Goal: Obtain resource: Download file/media

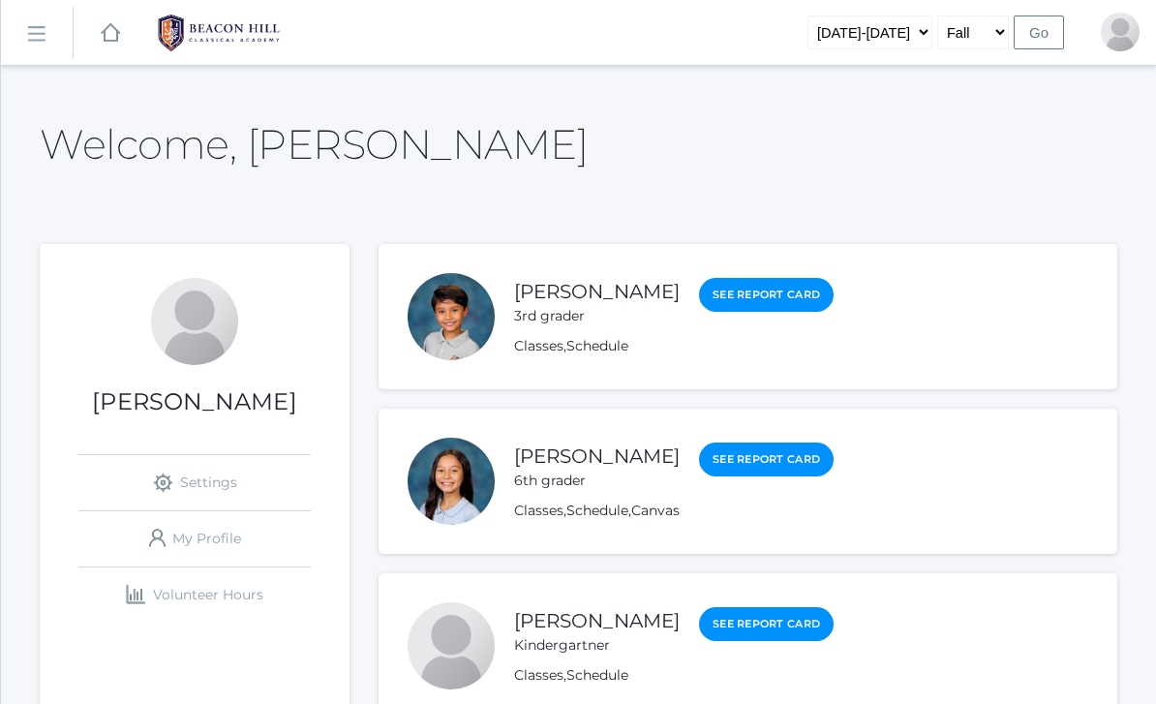
scroll to position [122, 0]
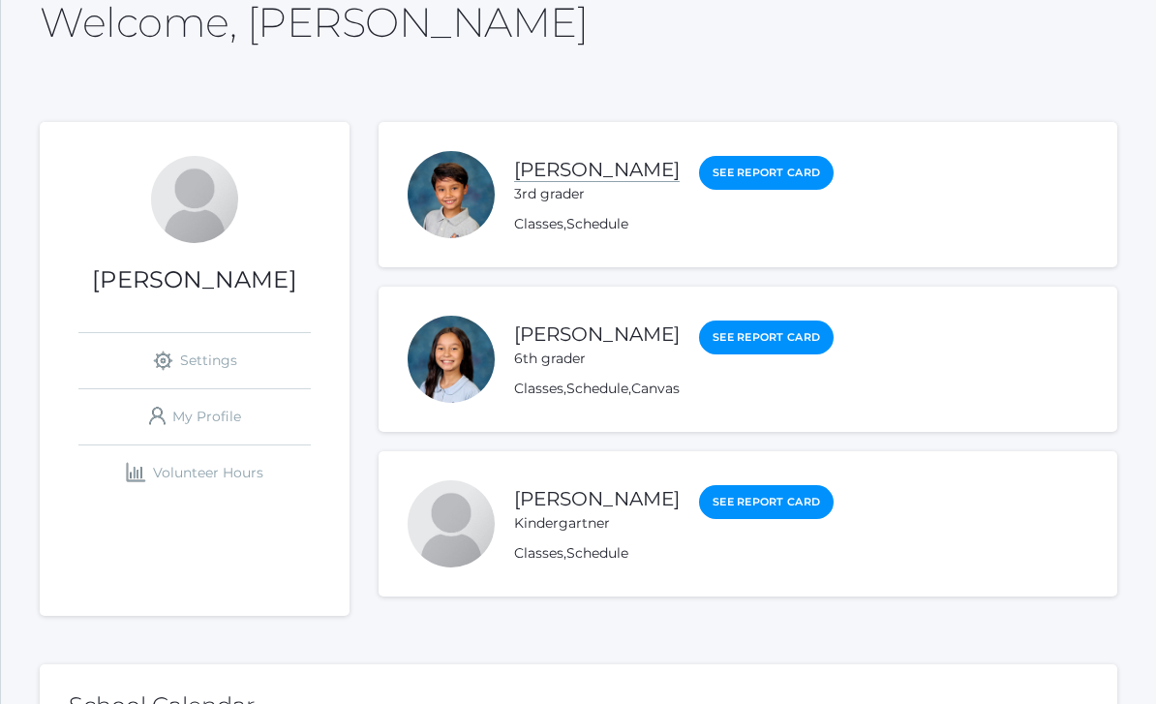
click at [550, 168] on link "[PERSON_NAME]" at bounding box center [597, 170] width 166 height 24
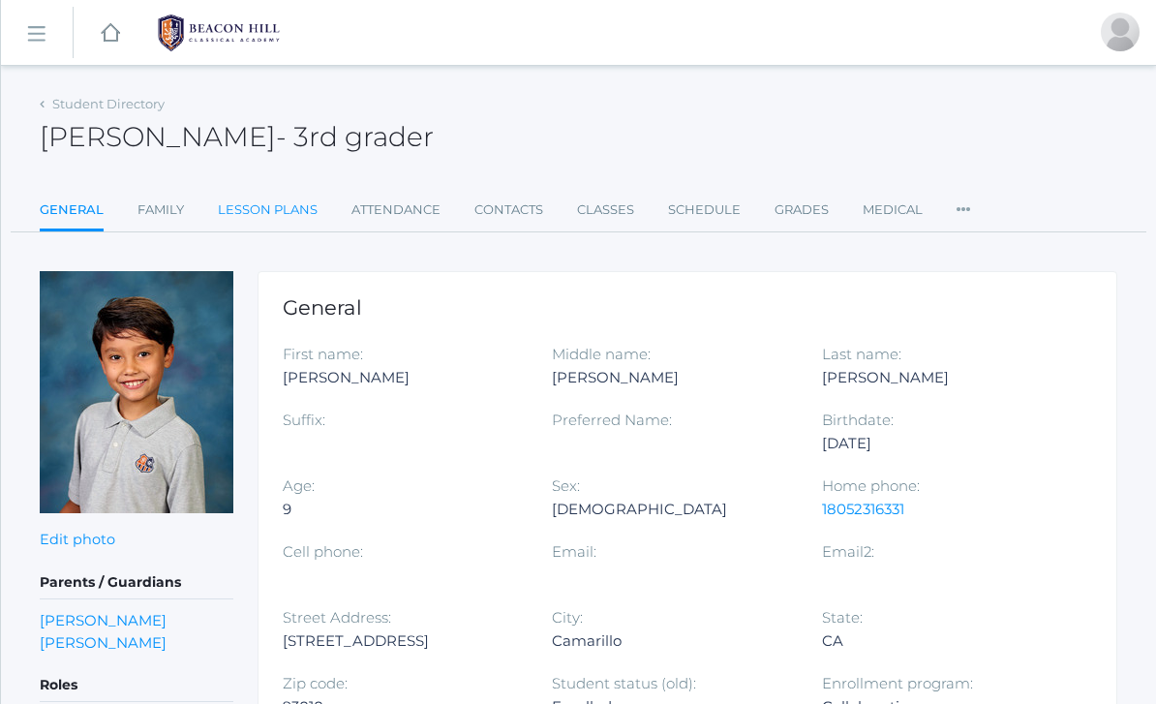
click at [282, 211] on link "Lesson Plans" at bounding box center [268, 210] width 100 height 39
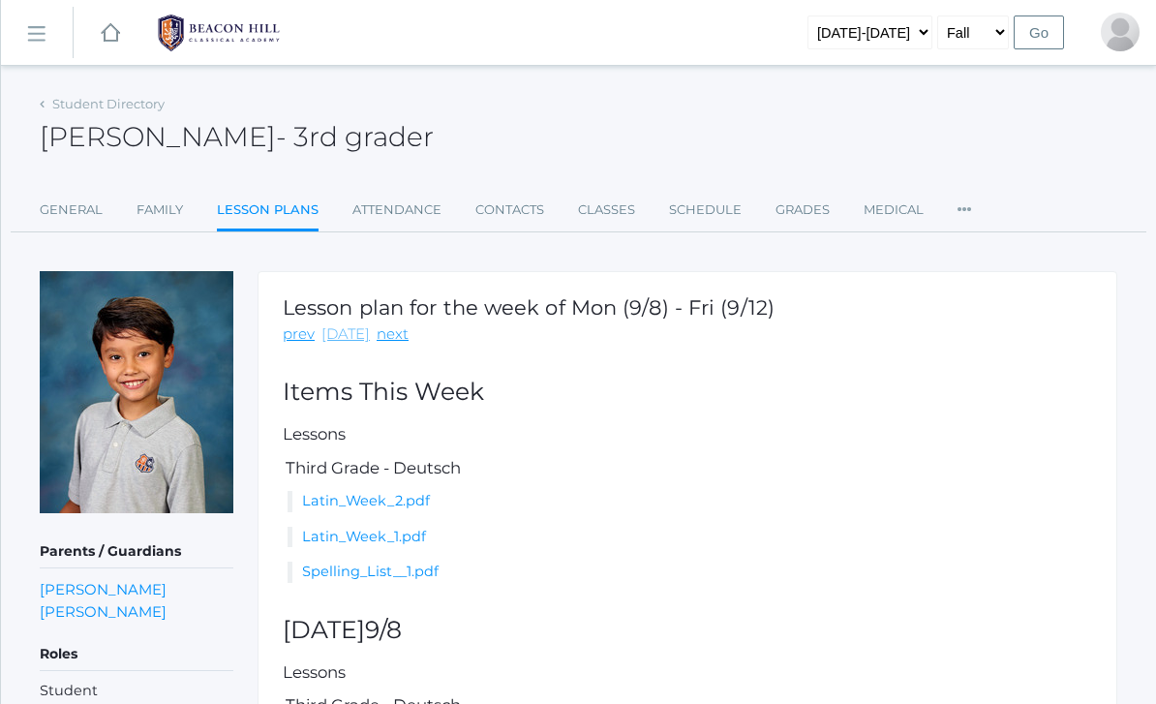
click at [341, 338] on link "[DATE]" at bounding box center [345, 334] width 48 height 22
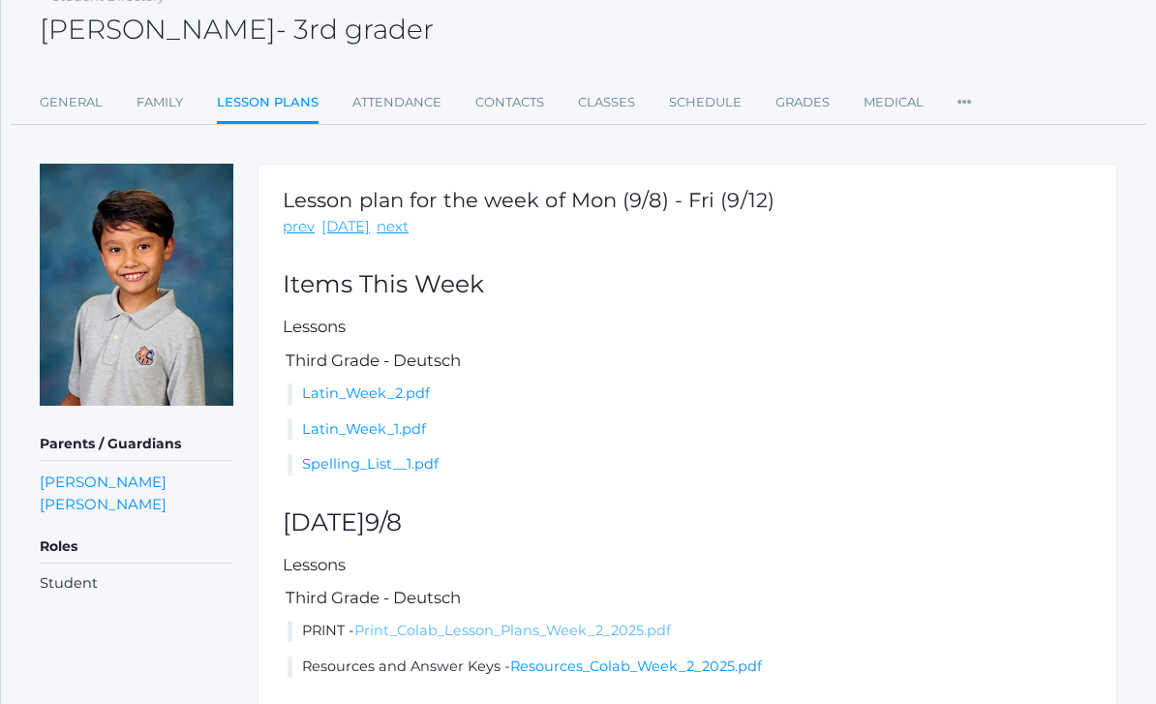
scroll to position [107, 0]
click at [653, 628] on link "Print_Colab_Lesson_Plans_Week_2_2025.pdf" at bounding box center [512, 629] width 317 height 17
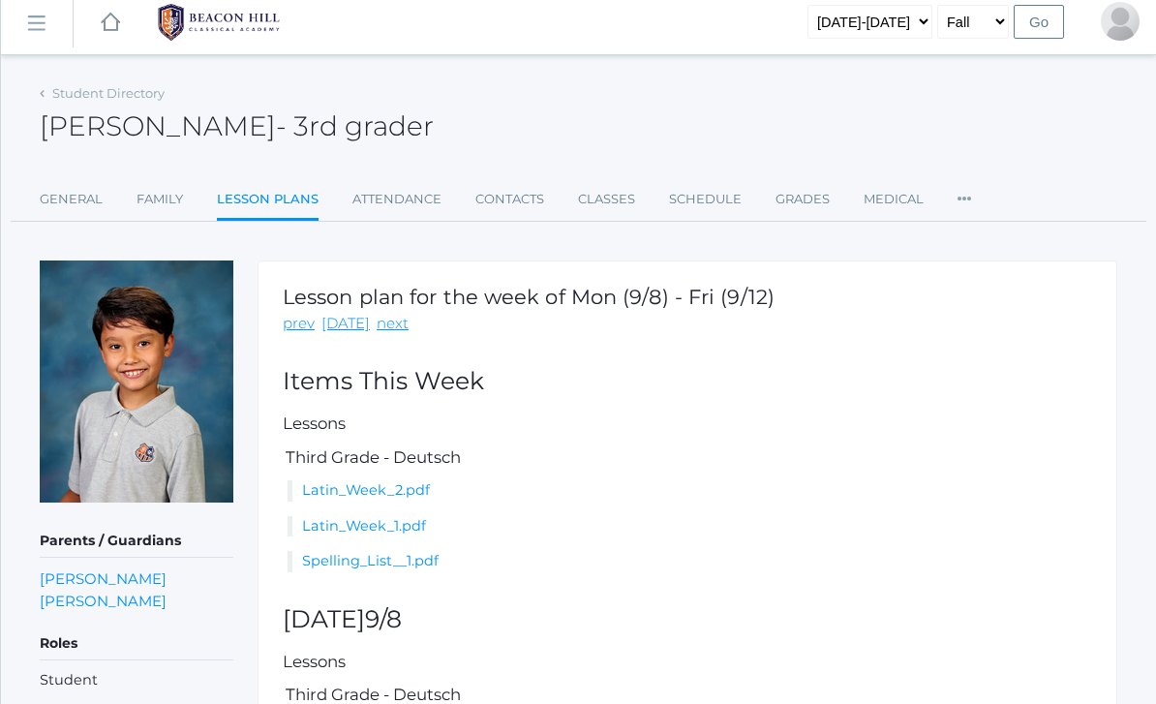
scroll to position [0, 0]
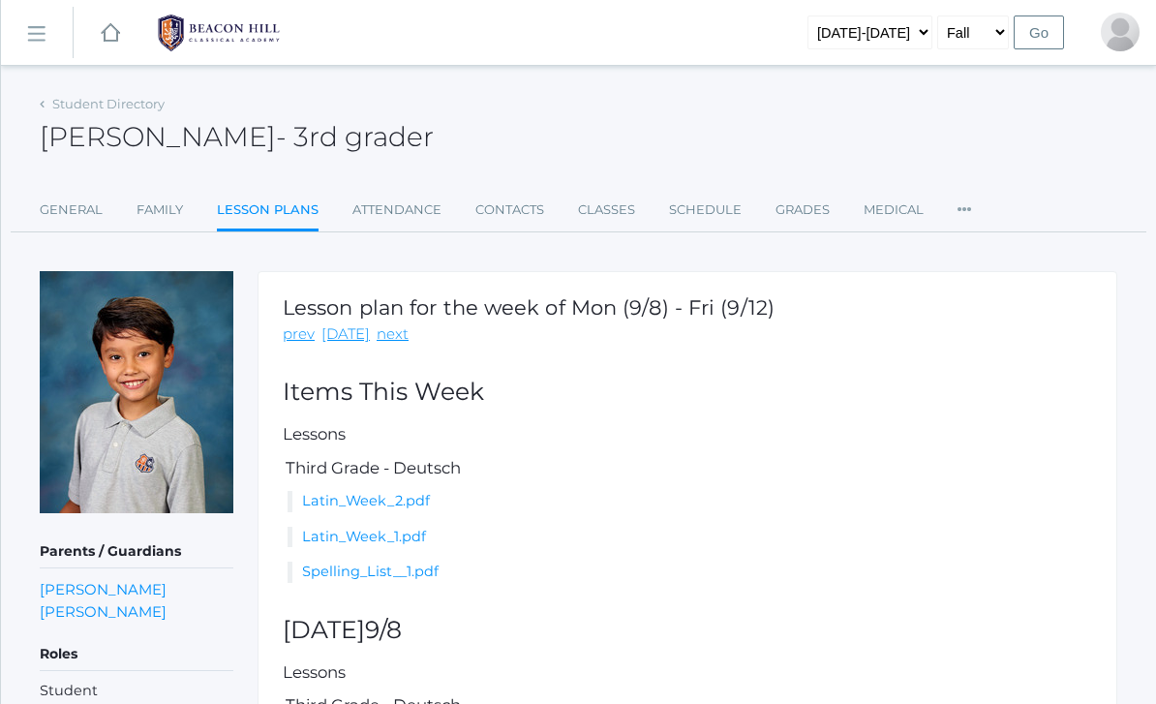
click at [198, 43] on img at bounding box center [218, 33] width 145 height 48
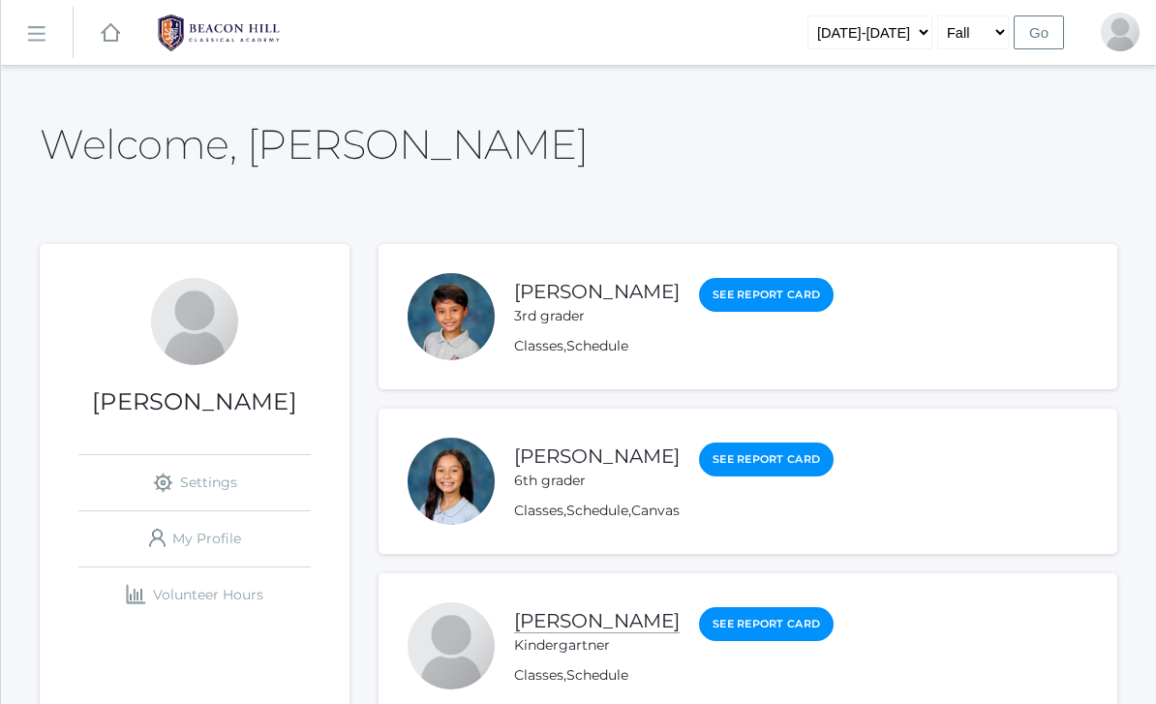
click at [535, 614] on link "[PERSON_NAME]" at bounding box center [597, 621] width 166 height 24
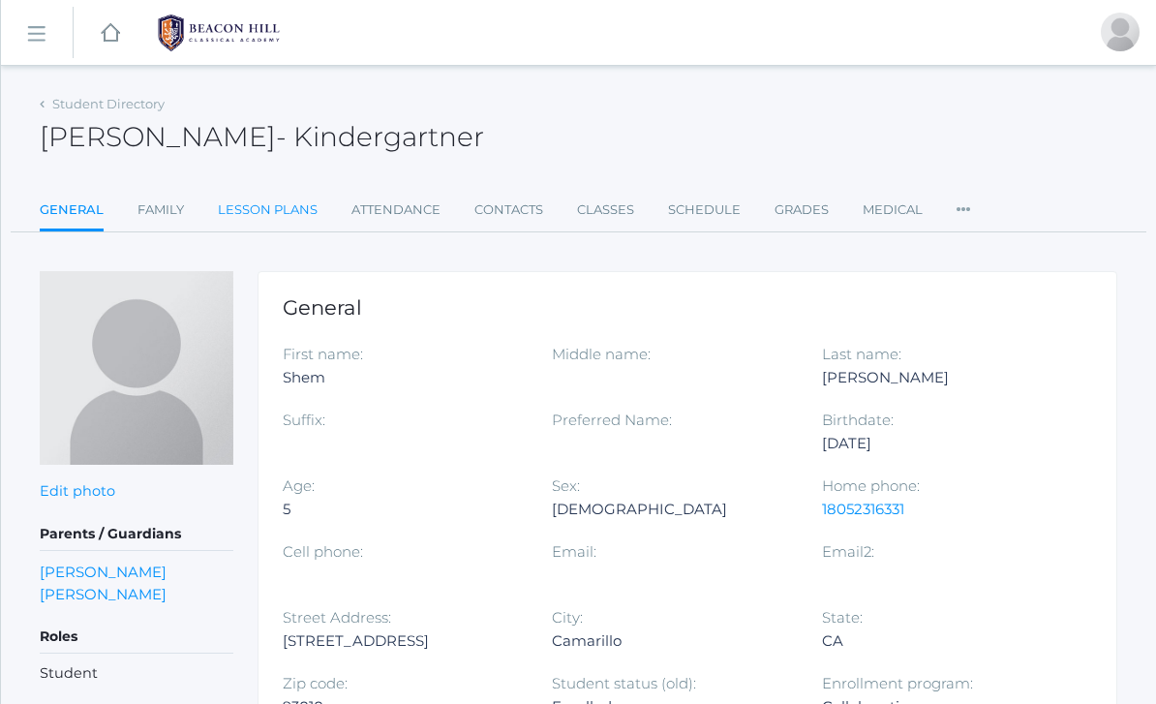
click at [254, 207] on link "Lesson Plans" at bounding box center [268, 210] width 100 height 39
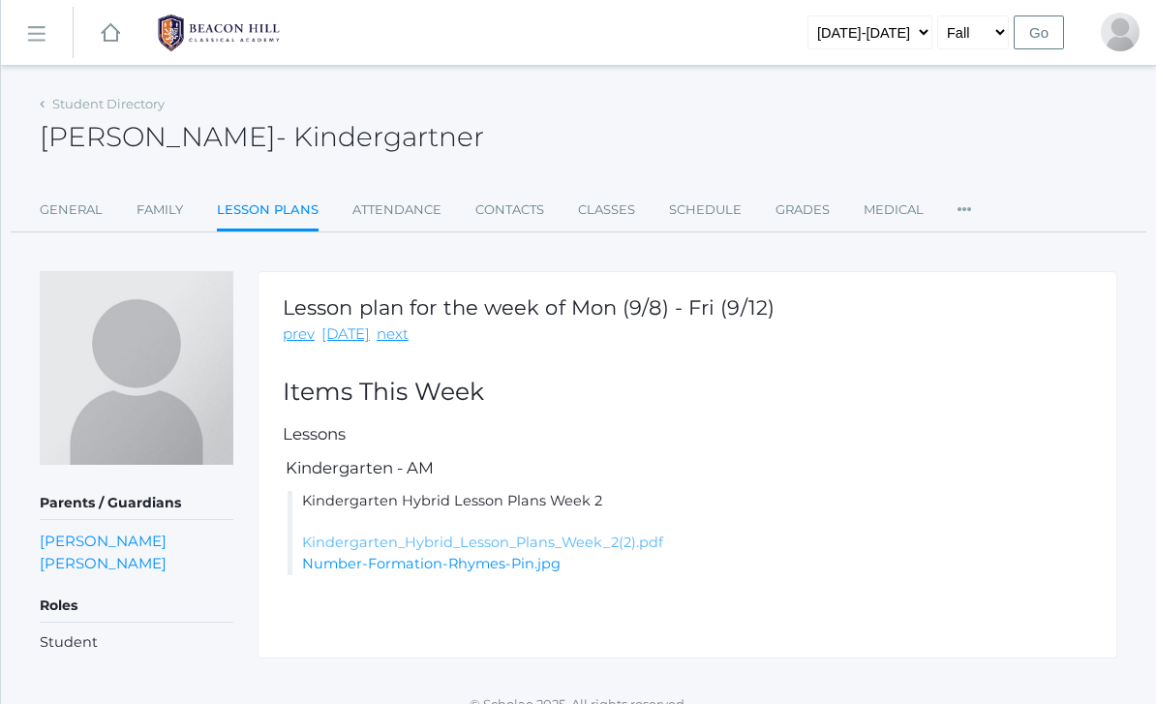
click at [335, 538] on link "Kindergarten_Hybrid_Lesson_Plans_Week_2(2).pdf" at bounding box center [482, 541] width 361 height 17
click at [212, 42] on img at bounding box center [218, 33] width 145 height 48
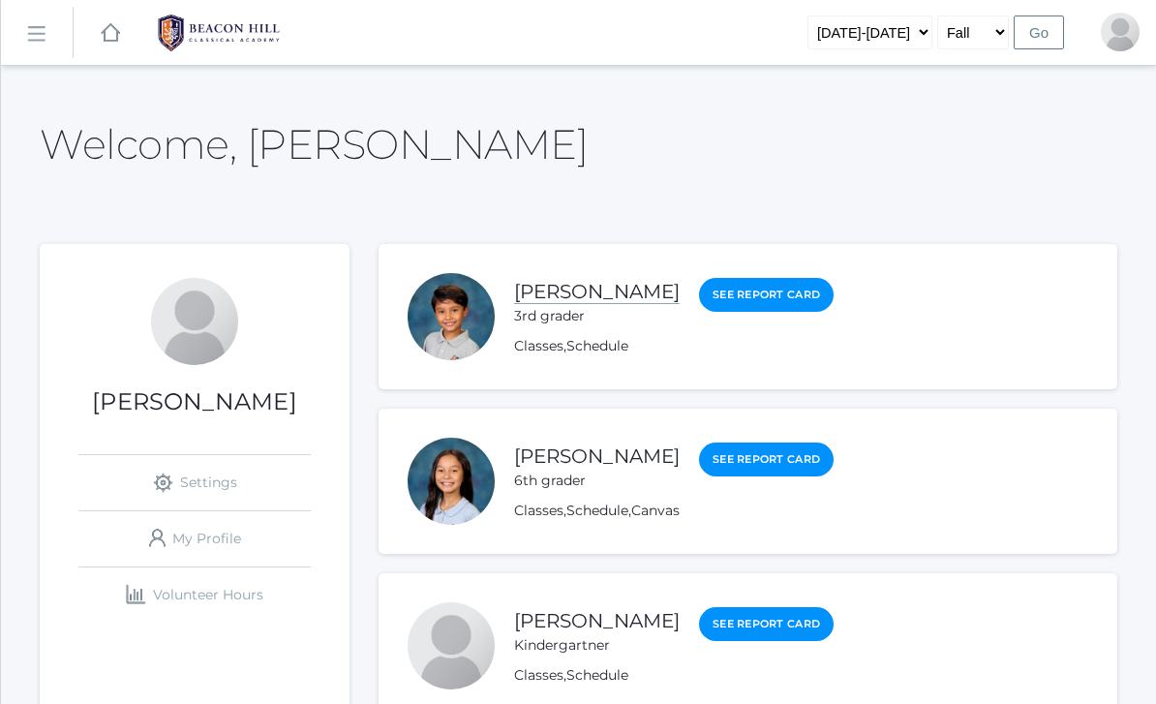
click at [538, 290] on link "[PERSON_NAME]" at bounding box center [597, 292] width 166 height 24
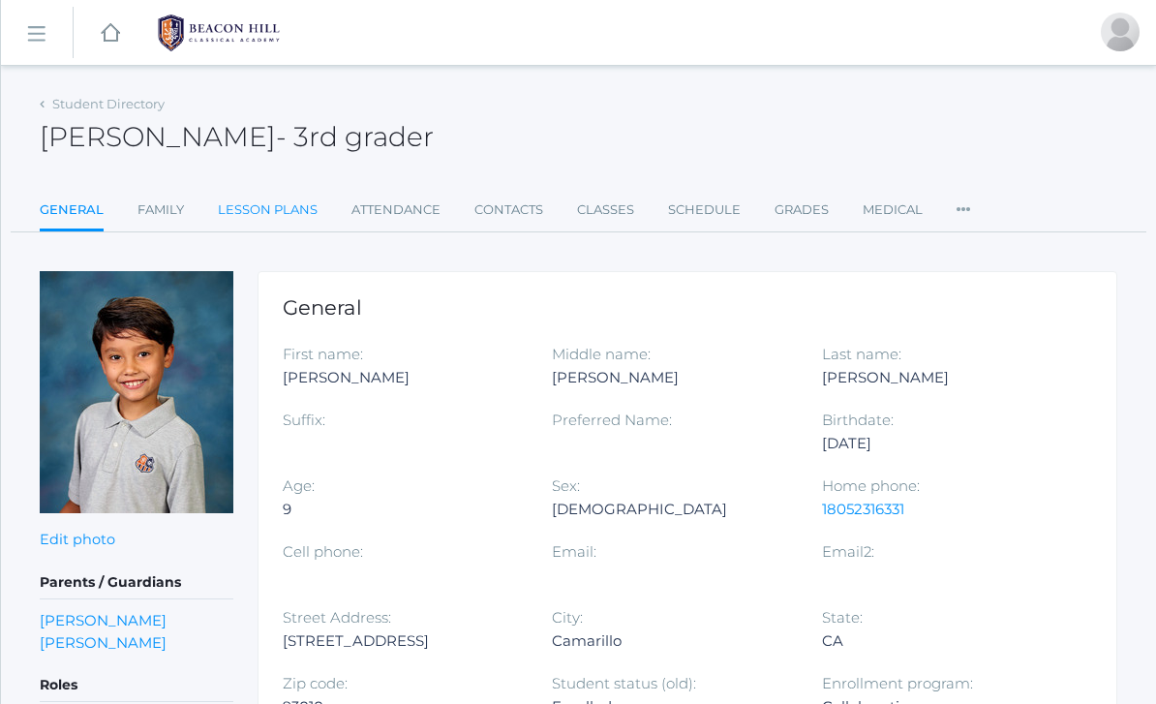
click at [289, 213] on link "Lesson Plans" at bounding box center [268, 210] width 100 height 39
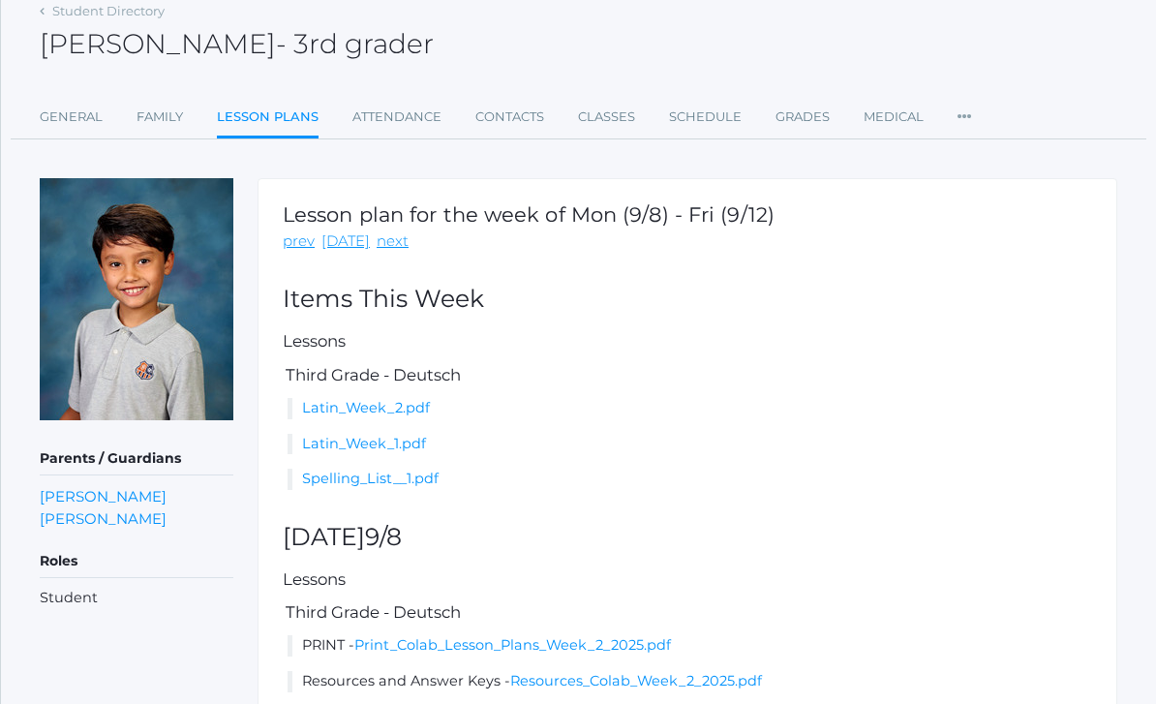
scroll to position [119, 0]
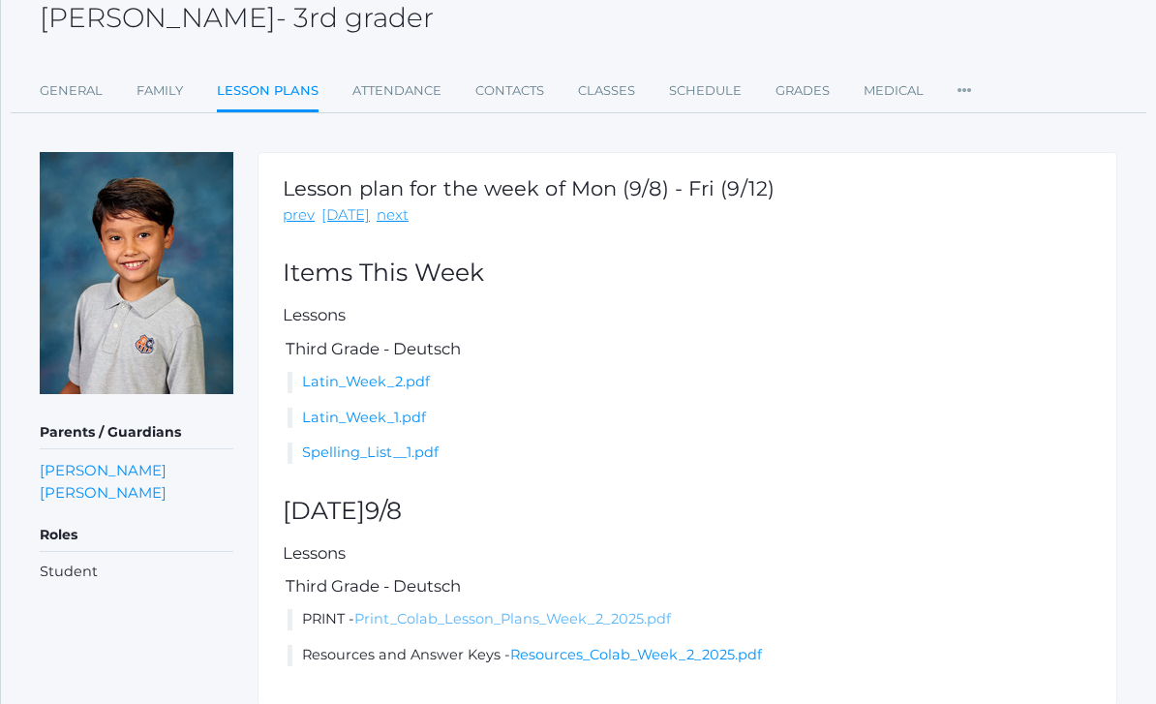
click at [518, 619] on link "Print_Colab_Lesson_Plans_Week_2_2025.pdf" at bounding box center [512, 618] width 317 height 17
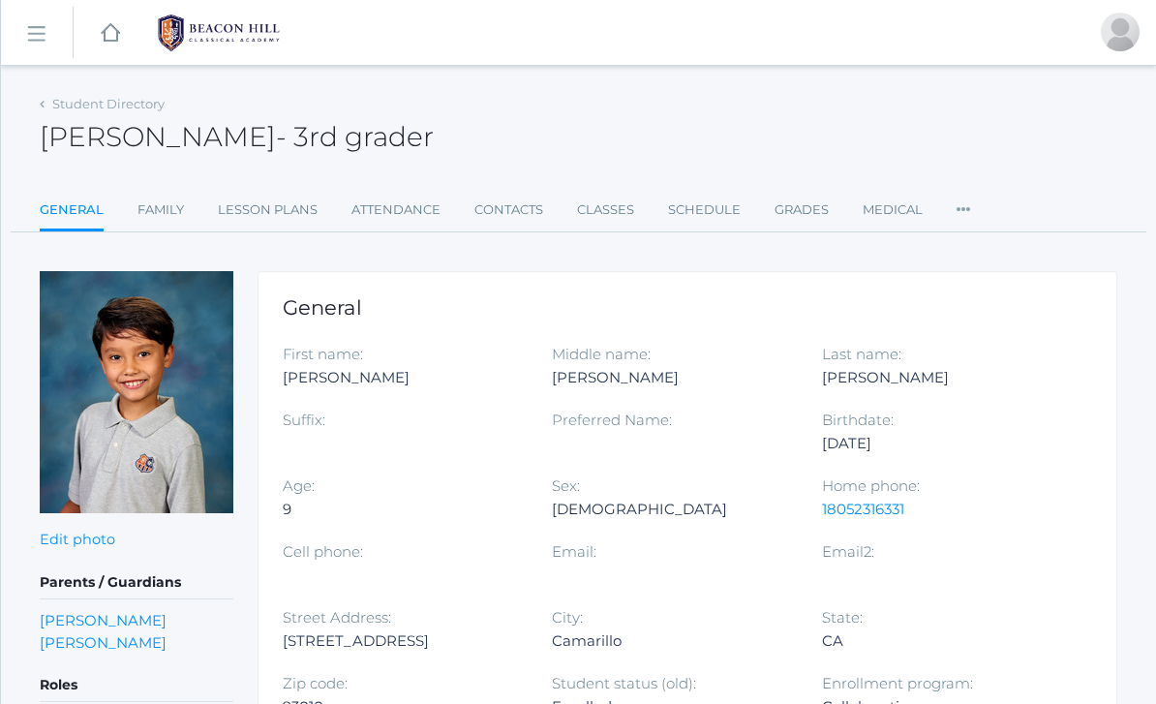
click at [240, 42] on img at bounding box center [218, 33] width 145 height 48
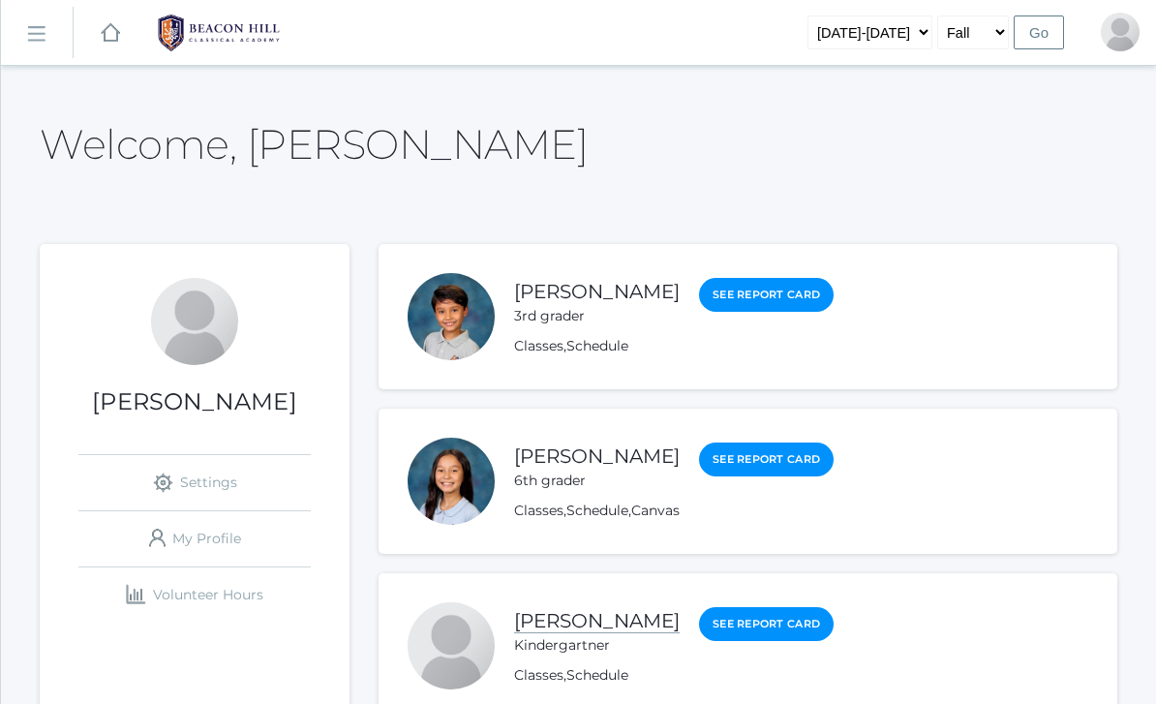
click at [593, 621] on link "[PERSON_NAME]" at bounding box center [597, 621] width 166 height 24
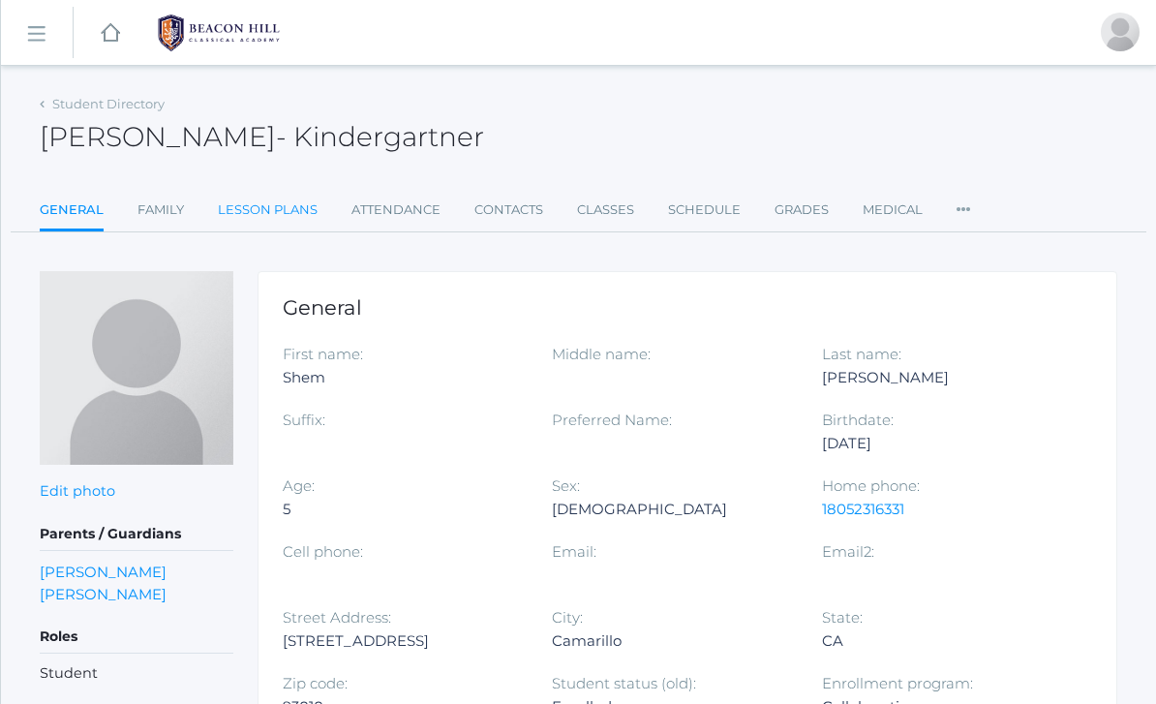
click at [272, 209] on link "Lesson Plans" at bounding box center [268, 210] width 100 height 39
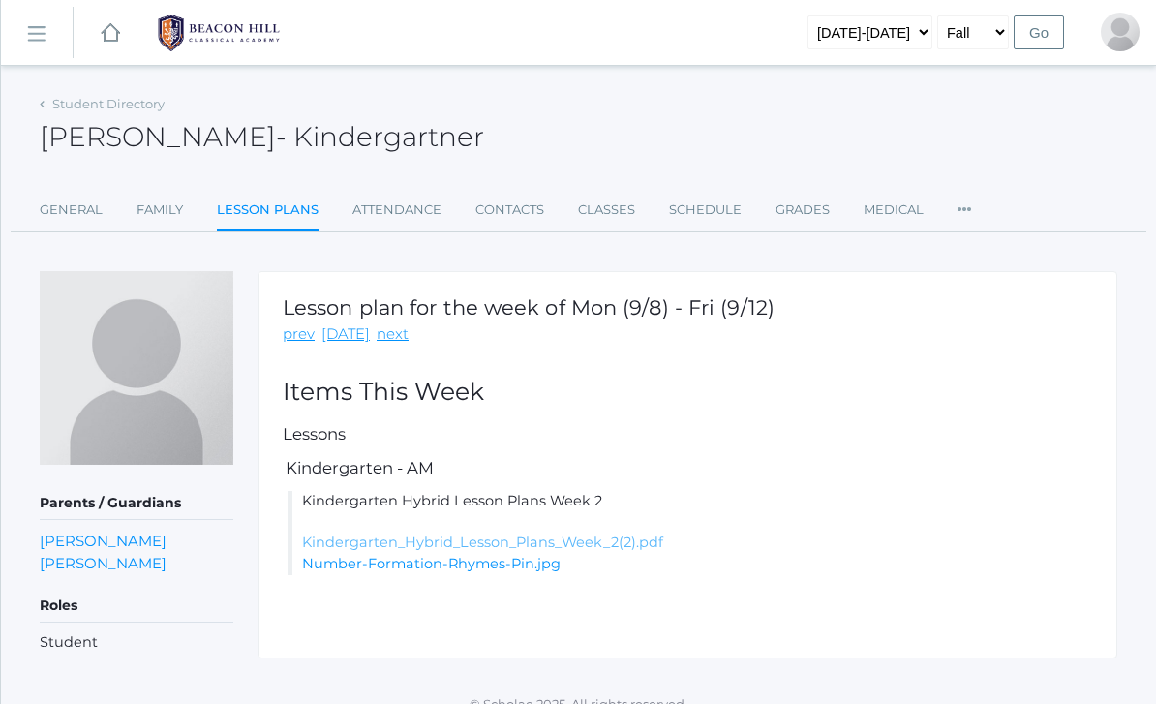
click at [445, 539] on link "Kindergarten_Hybrid_Lesson_Plans_Week_2(2).pdf" at bounding box center [482, 541] width 361 height 17
